Goal: Task Accomplishment & Management: Manage account settings

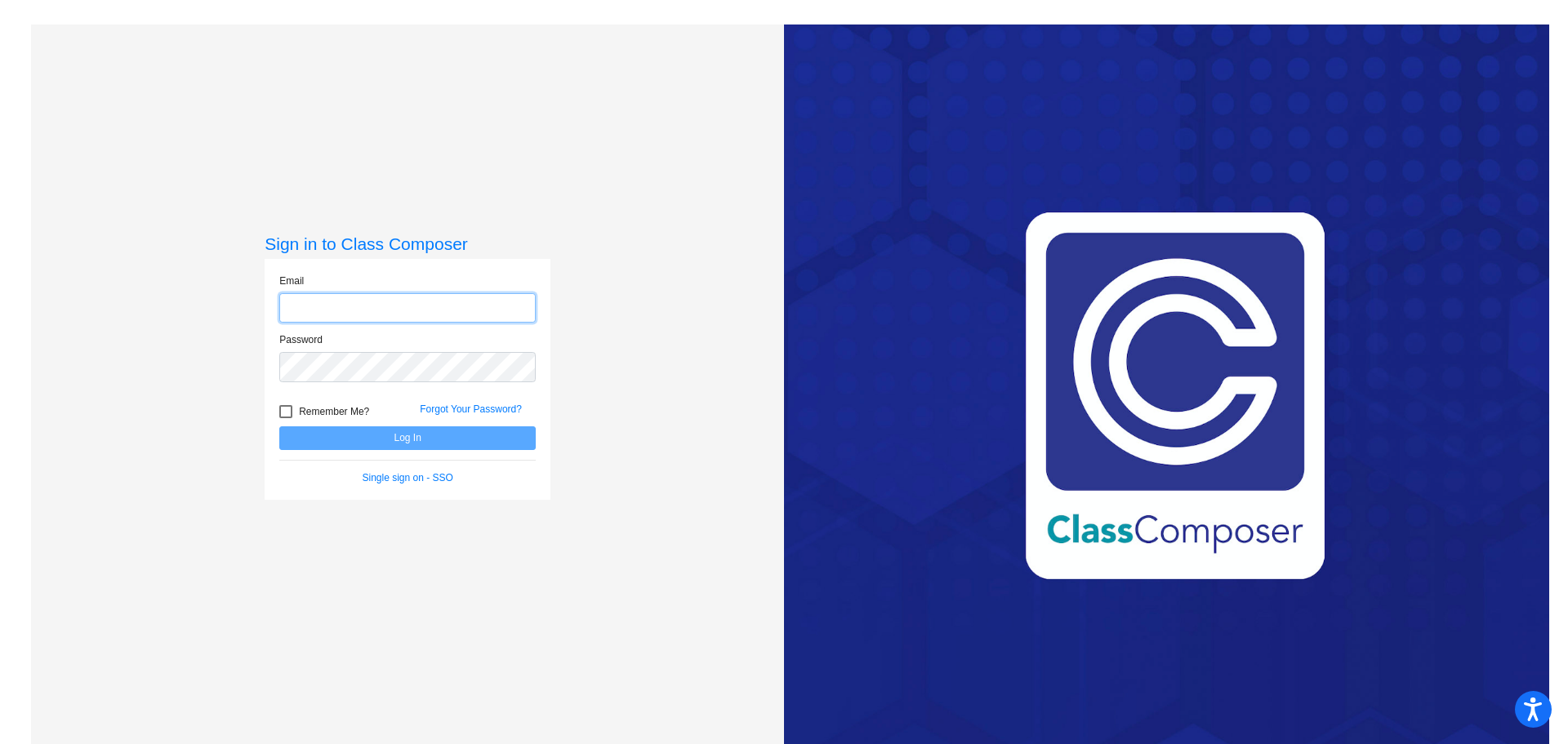
type input "[EMAIL_ADDRESS][DOMAIN_NAME]"
click at [413, 437] on button "Log In" at bounding box center [407, 438] width 256 height 24
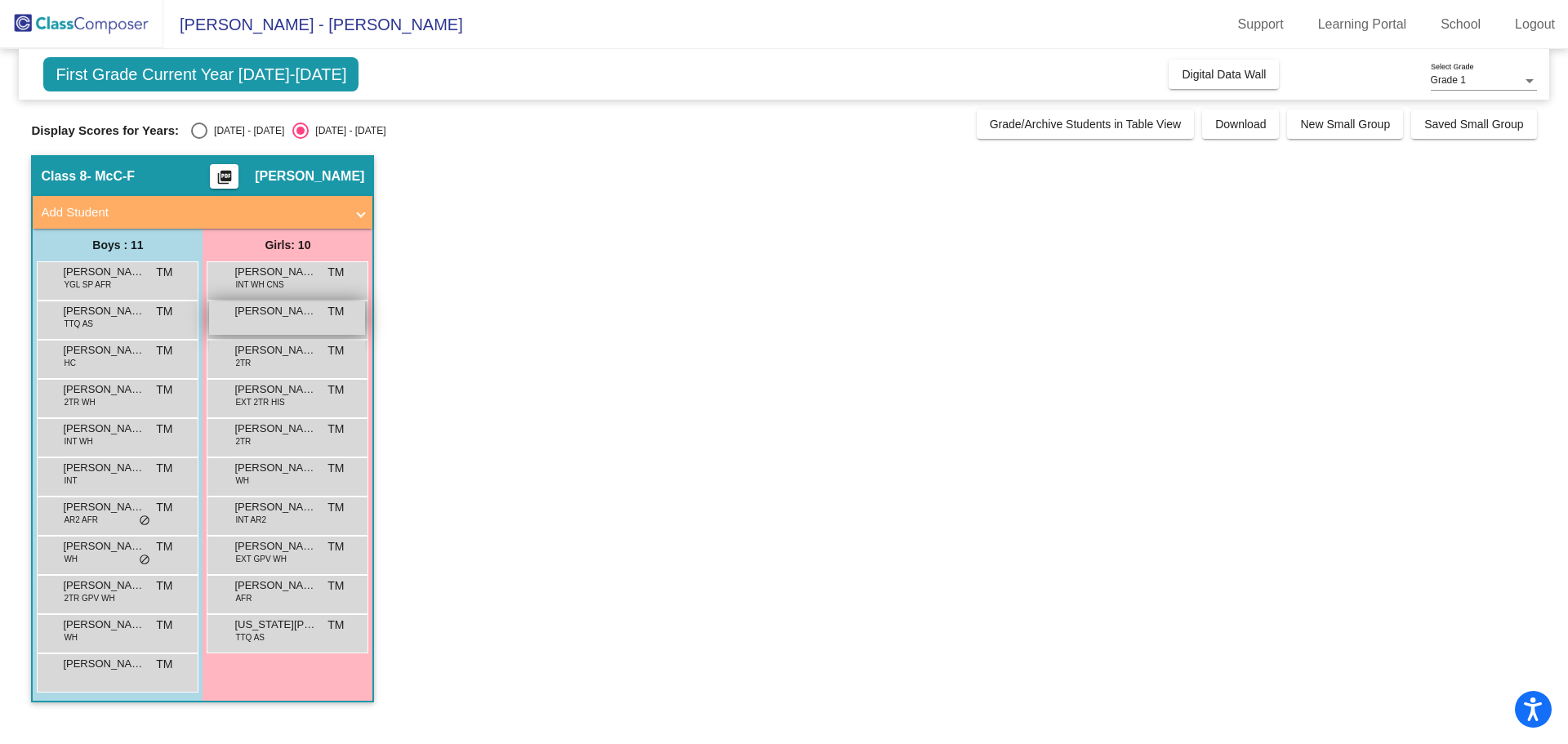
click at [279, 311] on span "[PERSON_NAME]" at bounding box center [274, 311] width 81 height 16
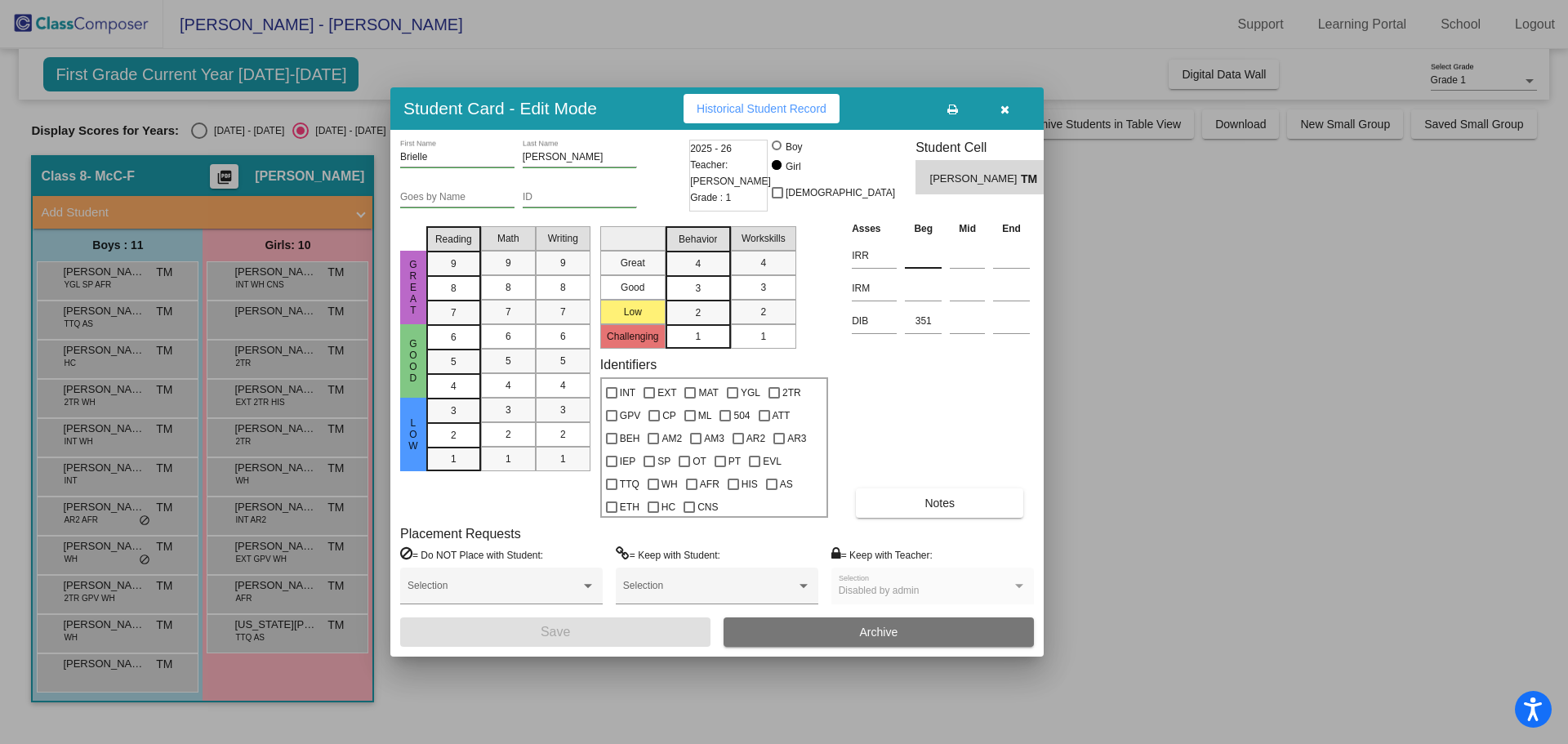
click at [925, 255] on input at bounding box center [923, 255] width 37 height 25
type input "403"
click at [1203, 293] on div at bounding box center [784, 372] width 1568 height 744
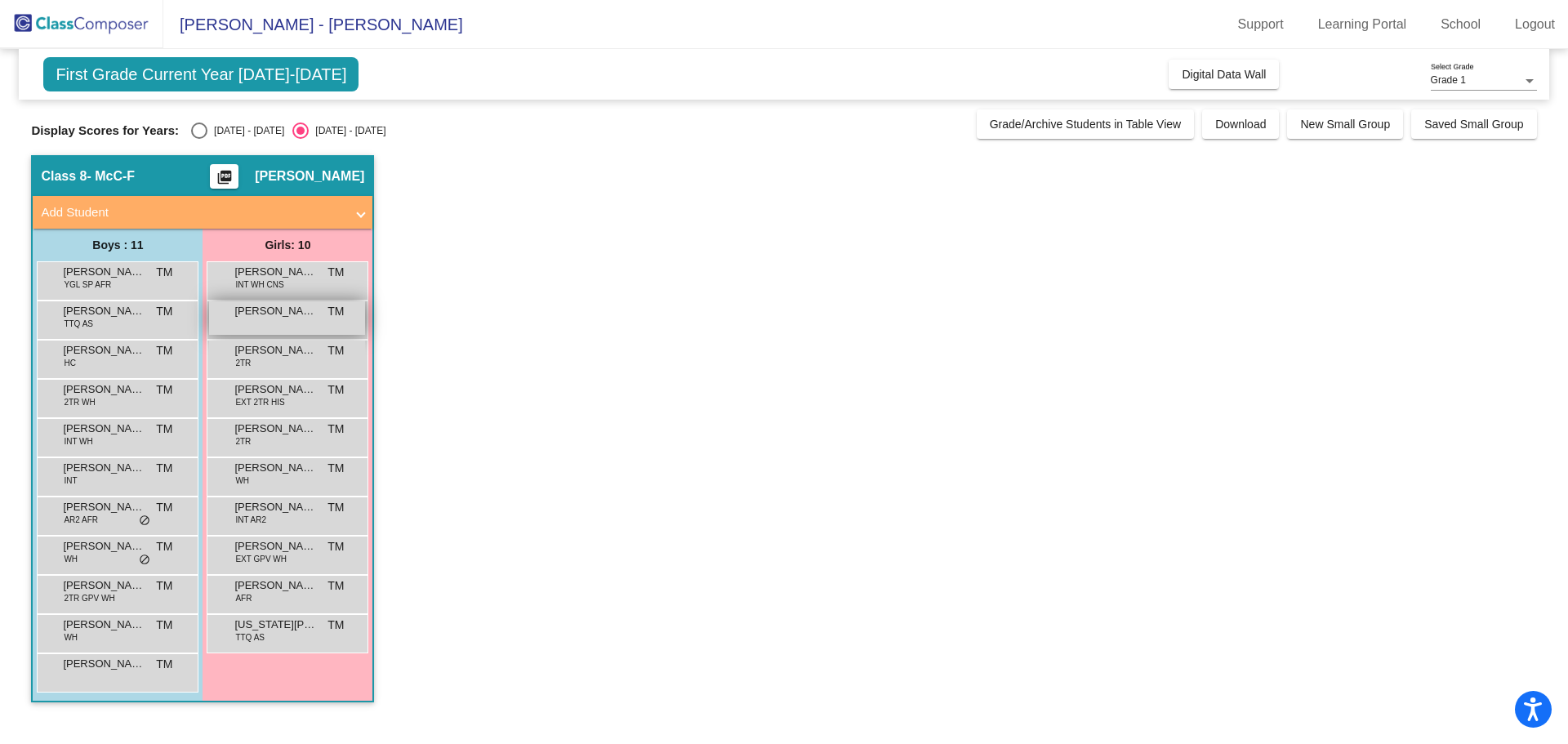
click at [306, 312] on span "[PERSON_NAME]" at bounding box center [274, 311] width 81 height 16
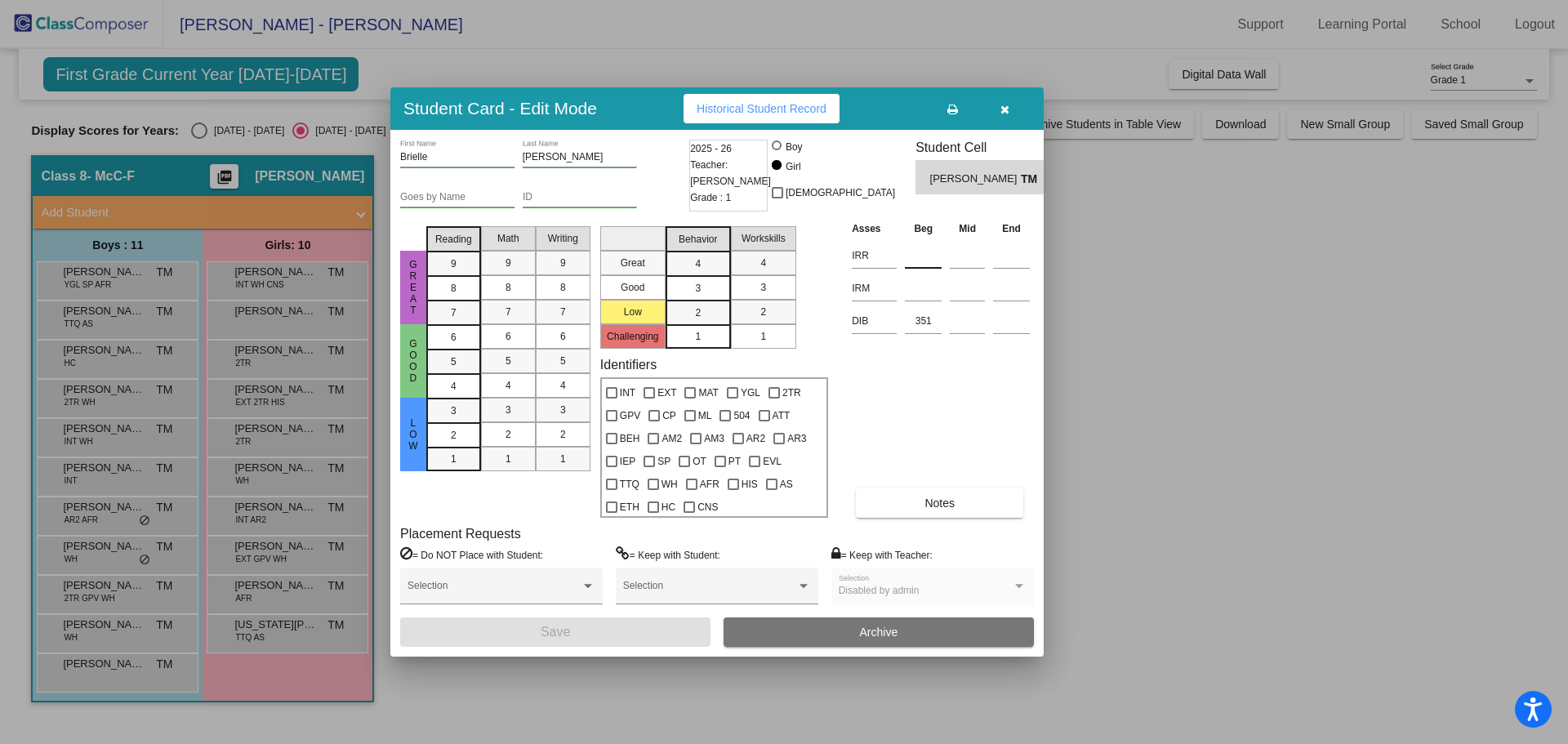
click at [923, 251] on input at bounding box center [923, 255] width 37 height 25
type input "403"
click at [559, 631] on span "Save" at bounding box center [555, 631] width 30 height 14
